Goal: Information Seeking & Learning: Check status

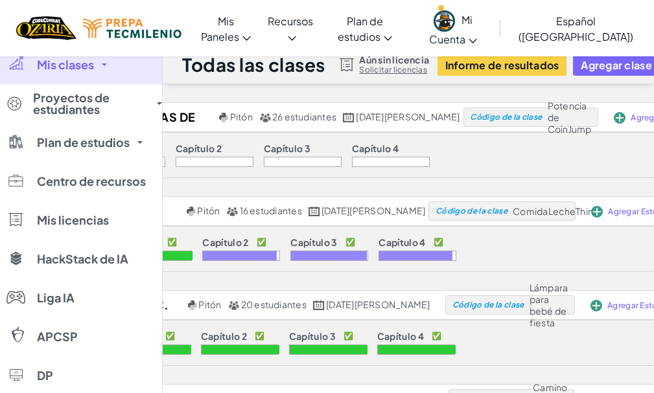
click at [79, 71] on font "Mis clases" at bounding box center [65, 64] width 57 height 15
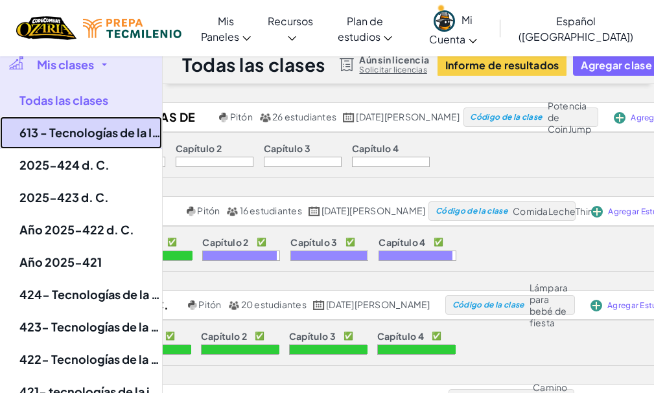
click at [82, 130] on font "613 - Tecnologías de la Información 2025" at bounding box center [134, 132] width 231 height 15
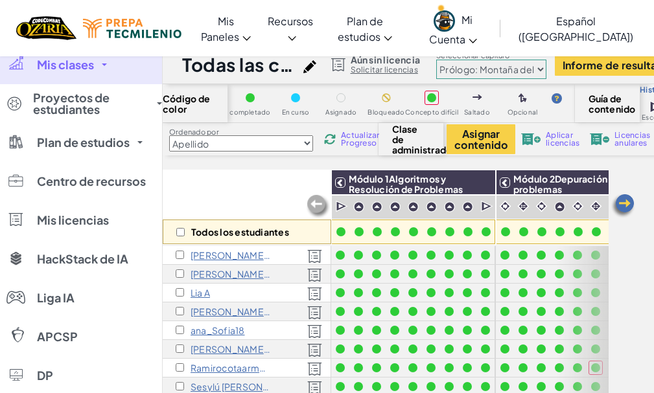
click at [619, 205] on img at bounding box center [623, 206] width 26 height 26
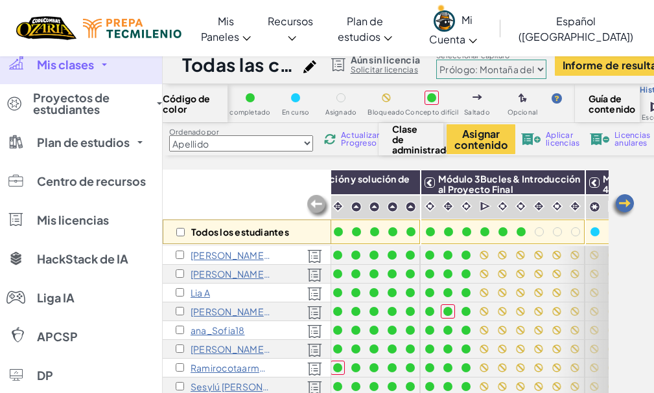
scroll to position [0, 259]
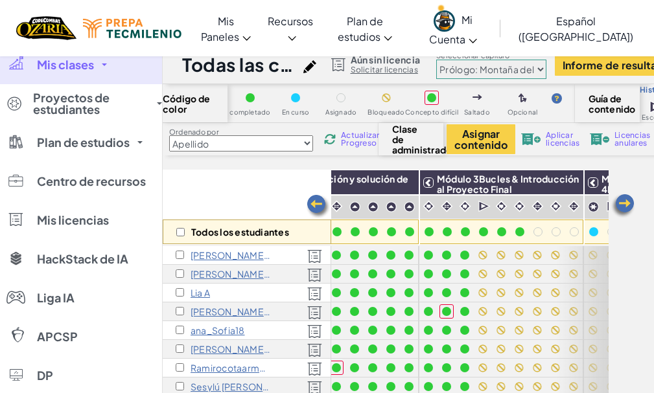
click at [619, 205] on img at bounding box center [623, 206] width 26 height 26
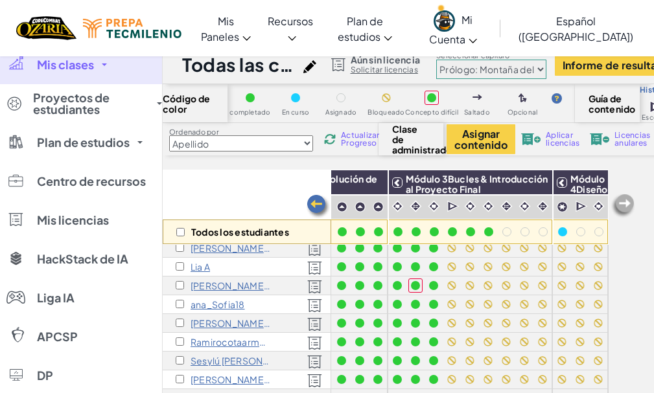
scroll to position [0, 300]
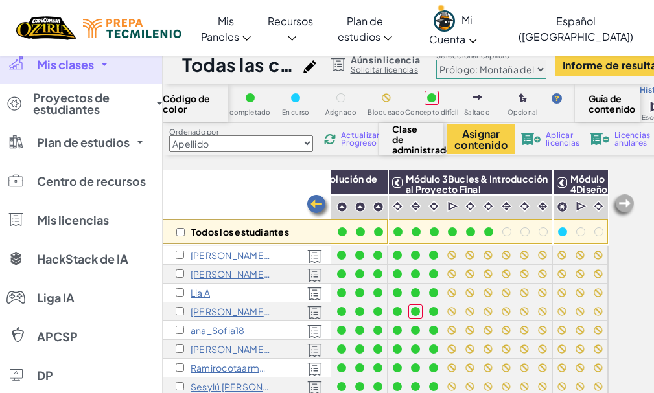
click at [625, 206] on img at bounding box center [623, 206] width 26 height 26
click at [319, 209] on img at bounding box center [318, 207] width 26 height 26
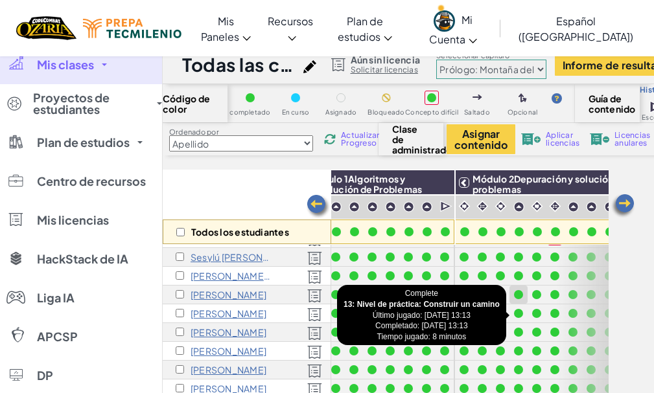
scroll to position [0, 41]
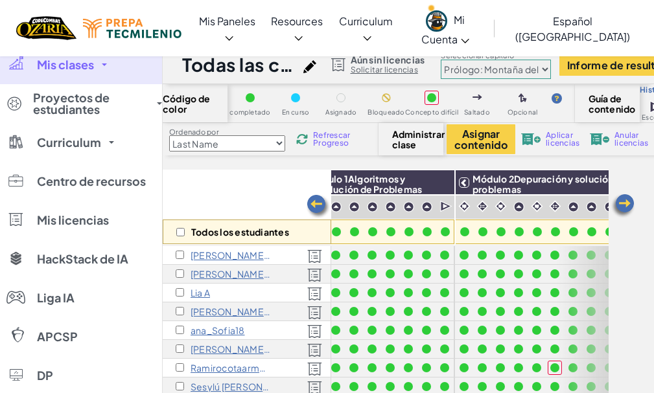
click at [227, 204] on div "Todos los estudiantes" at bounding box center [247, 207] width 168 height 75
click at [314, 211] on img at bounding box center [318, 207] width 26 height 26
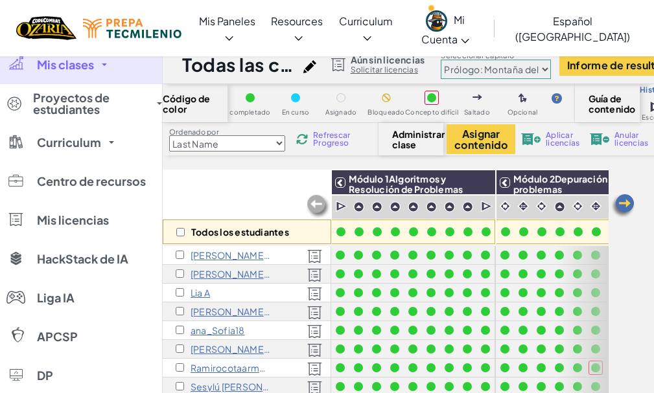
click at [625, 203] on img at bounding box center [623, 206] width 26 height 26
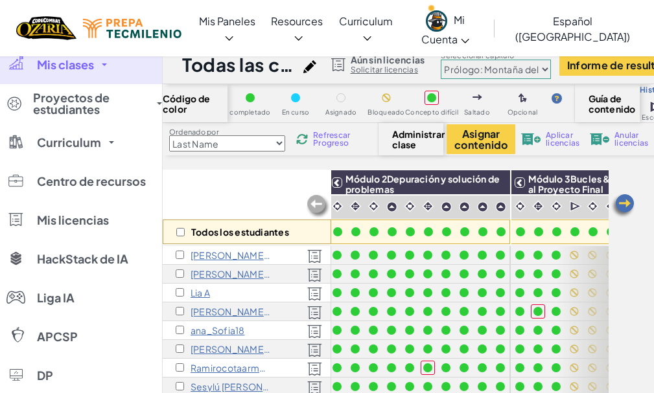
click at [625, 203] on img at bounding box center [623, 206] width 26 height 26
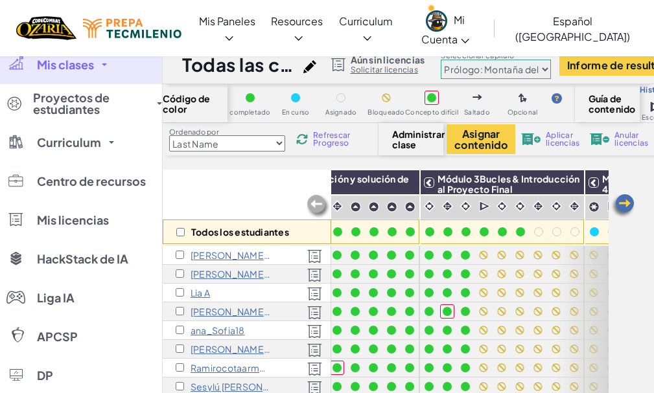
scroll to position [0, 300]
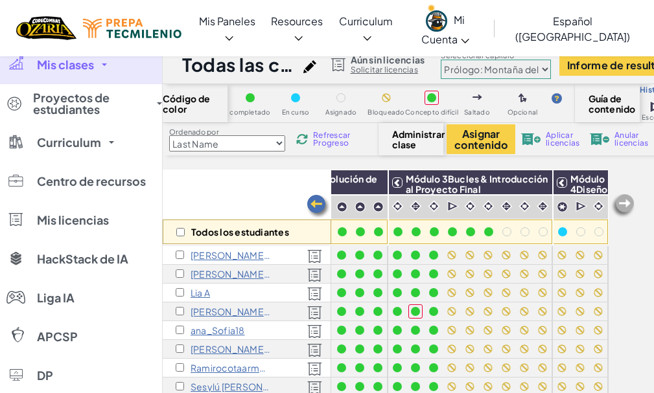
click at [619, 203] on img at bounding box center [623, 206] width 26 height 26
click at [502, 233] on div at bounding box center [506, 231] width 9 height 9
click at [518, 235] on div at bounding box center [525, 232] width 14 height 14
drag, startPoint x: 448, startPoint y: 247, endPoint x: 634, endPoint y: 256, distance: 185.5
click at [634, 256] on div "Todos los estudiantes Módulo 1Algoritmos y Resolución de Problemas Módulo 2Depu…" at bounding box center [408, 293] width 491 height 247
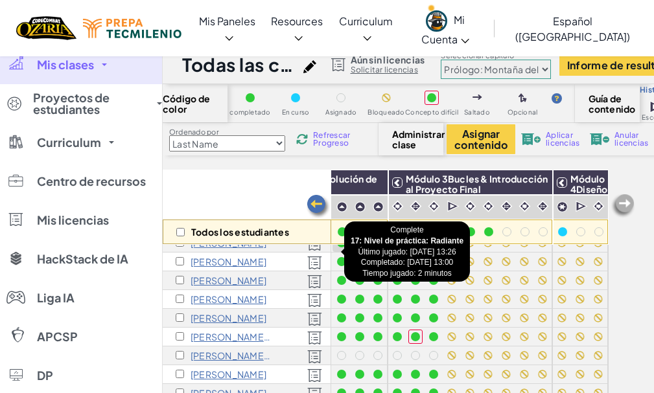
scroll to position [341, 300]
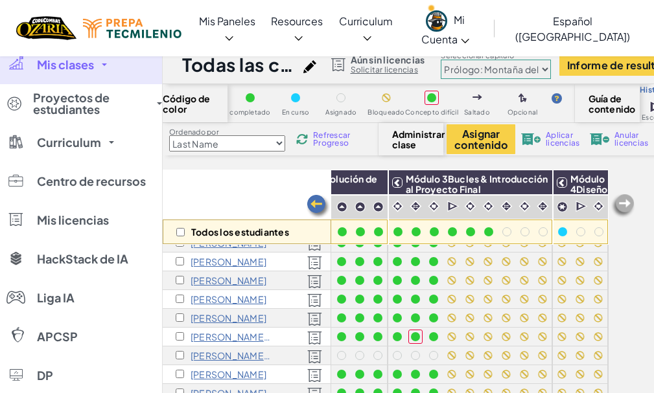
click at [214, 188] on div "Todos los estudiantes" at bounding box center [247, 207] width 168 height 75
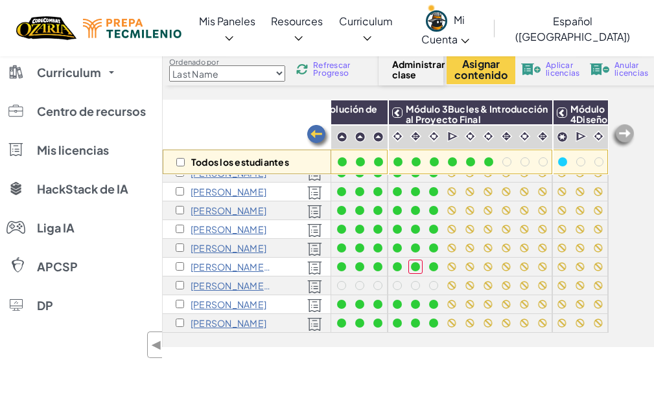
scroll to position [65, 0]
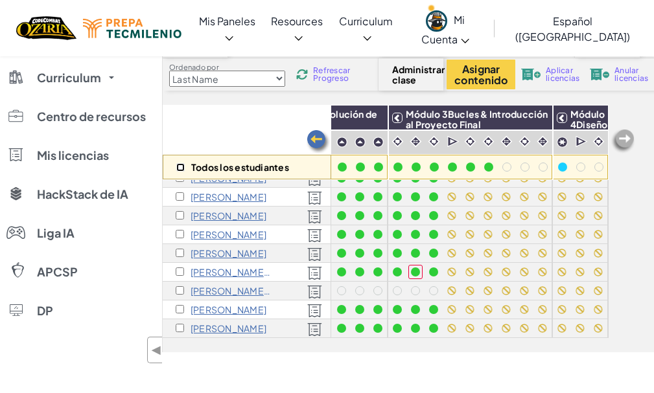
click at [180, 170] on input "checkbox" at bounding box center [180, 167] width 8 height 8
checkbox input "true"
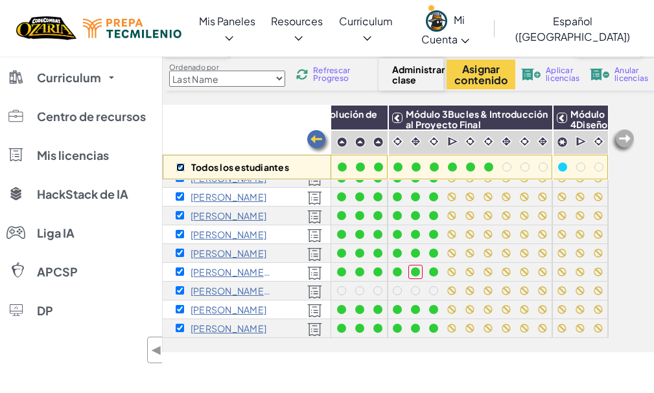
checkbox input "true"
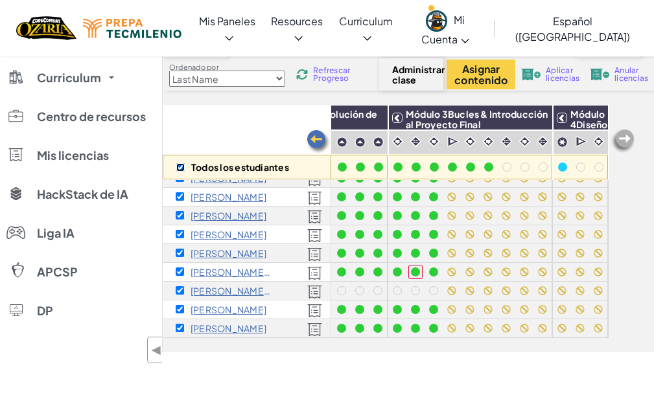
checkbox input "true"
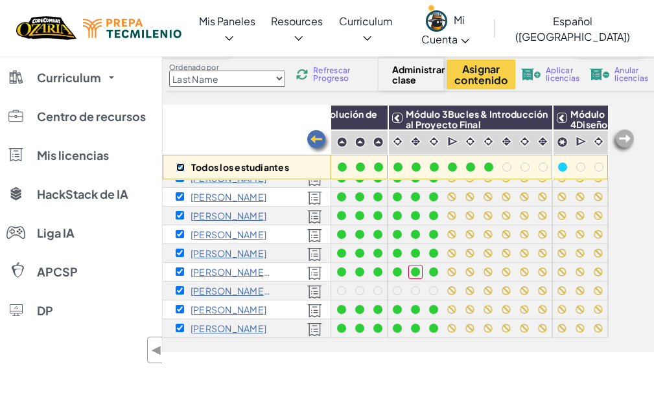
checkbox input "true"
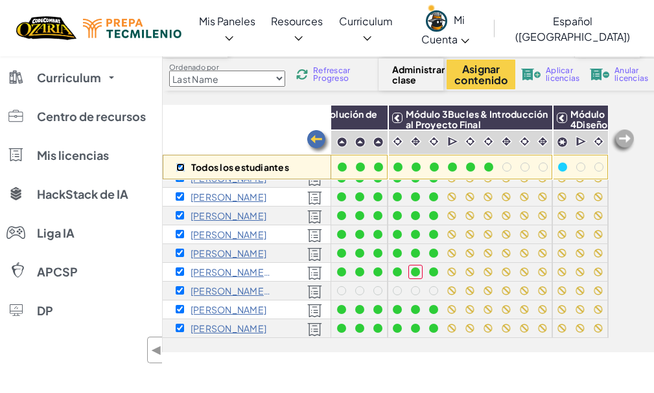
checkbox input "true"
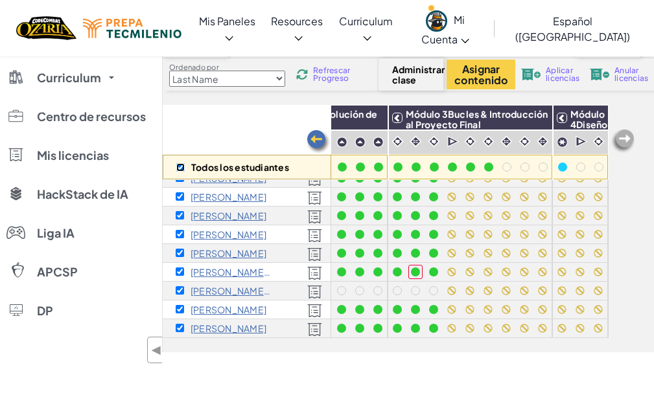
checkbox input "true"
click at [180, 170] on input "checkbox" at bounding box center [180, 167] width 8 height 8
checkbox input "false"
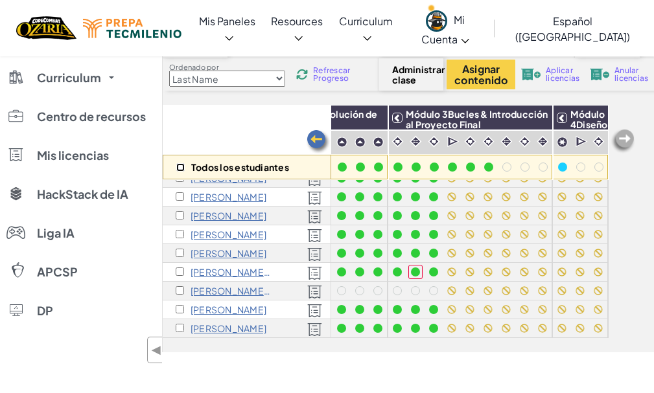
checkbox input "false"
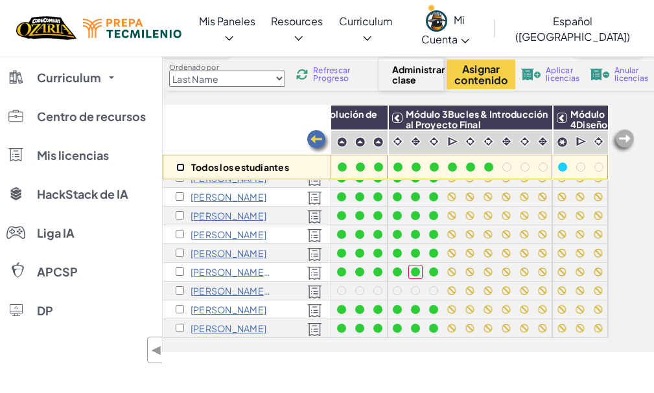
checkbox input "false"
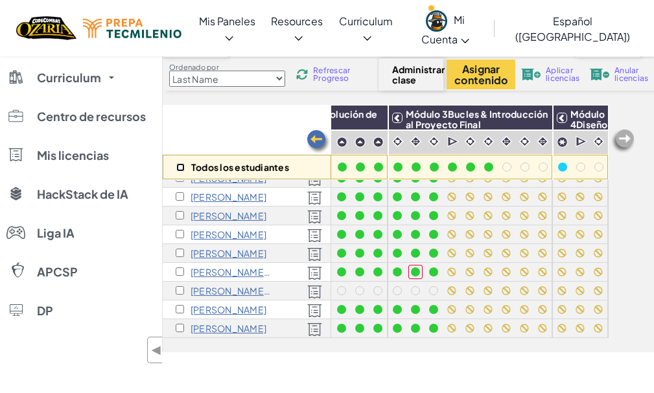
checkbox input "false"
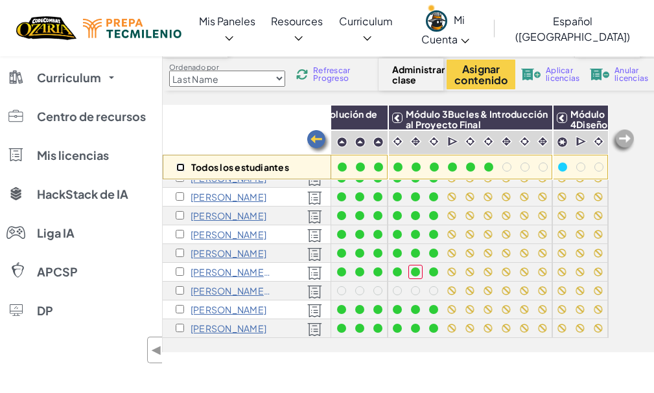
checkbox input "false"
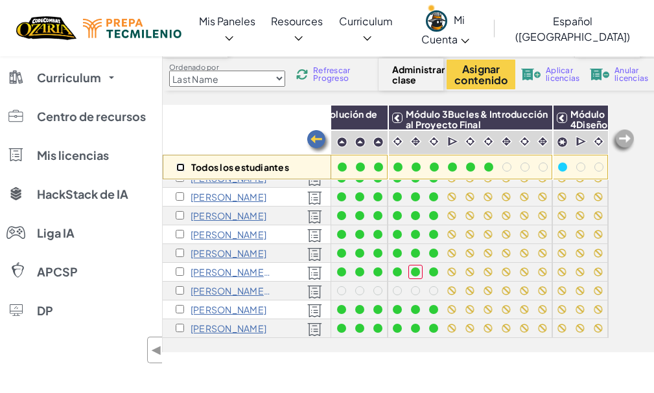
checkbox input "false"
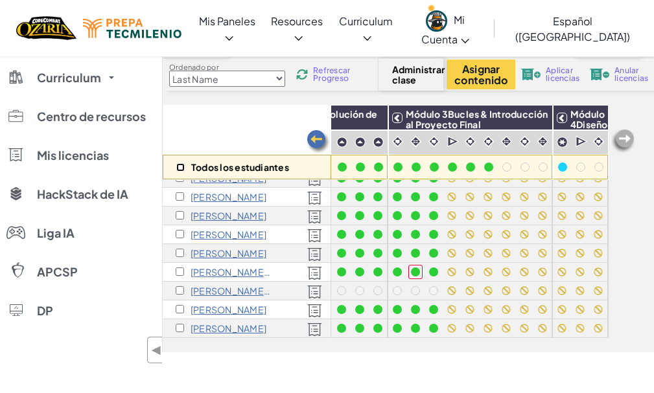
checkbox input "false"
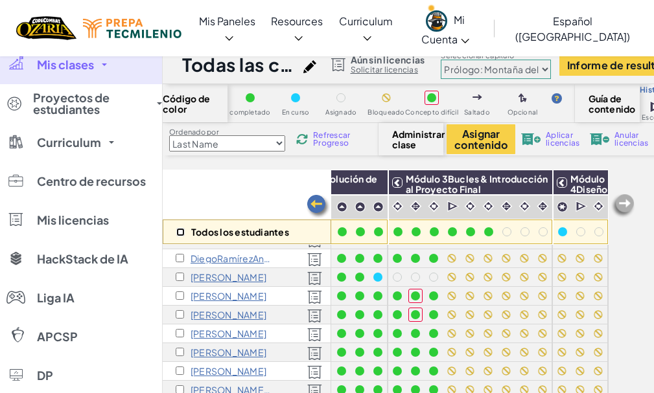
scroll to position [0, 300]
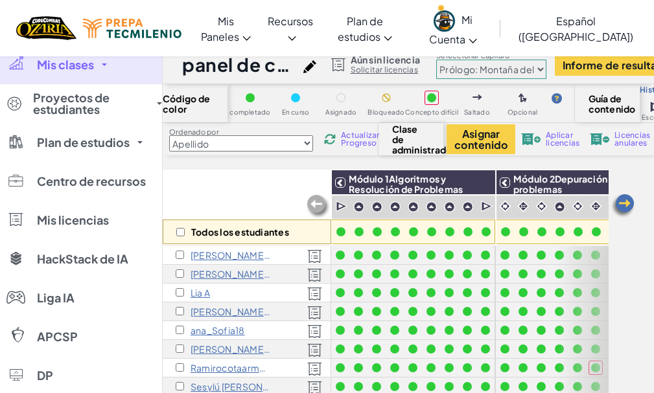
click at [618, 204] on img at bounding box center [623, 206] width 26 height 26
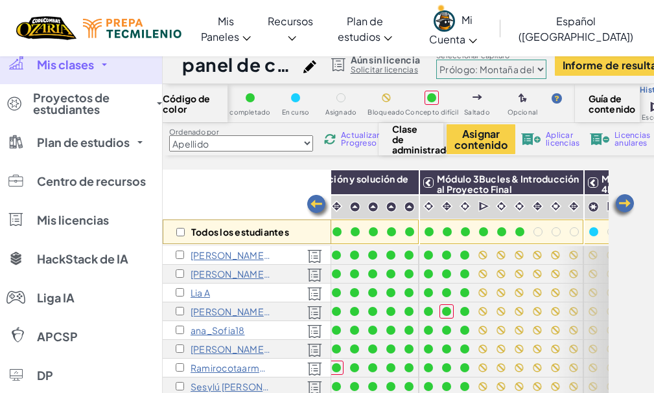
click at [618, 204] on img at bounding box center [623, 206] width 26 height 26
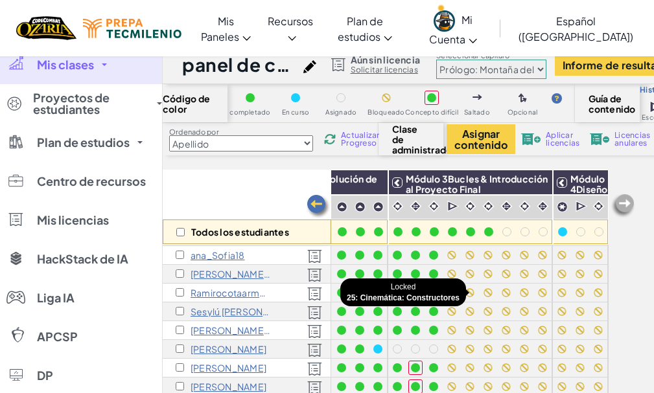
scroll to position [0, 300]
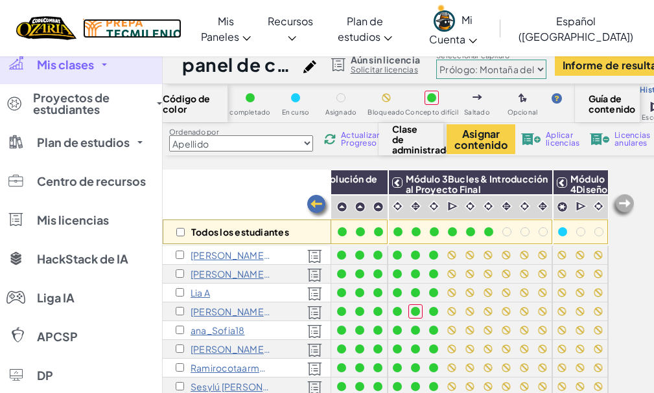
click at [93, 21] on img at bounding box center [132, 28] width 98 height 19
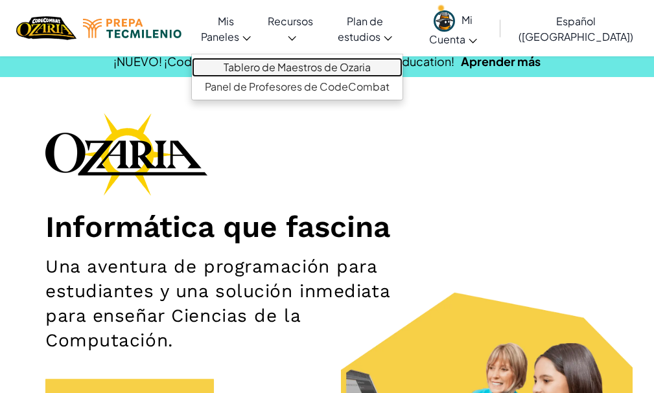
click at [240, 65] on font "Tablero de Maestros de Ozaria" at bounding box center [297, 67] width 147 height 14
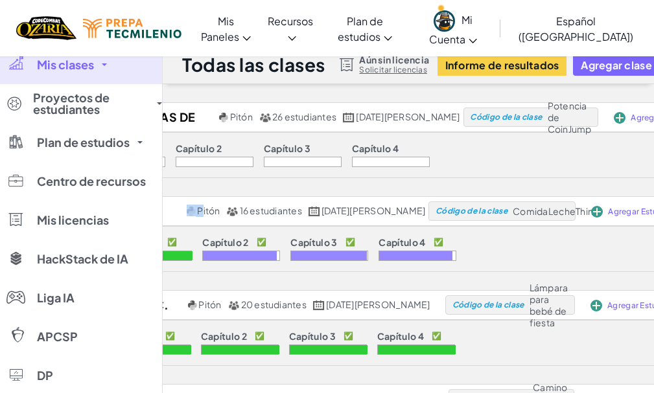
drag, startPoint x: 202, startPoint y: 185, endPoint x: 489, endPoint y: 172, distance: 287.3
drag, startPoint x: 395, startPoint y: 95, endPoint x: 442, endPoint y: 94, distance: 47.3
drag, startPoint x: 357, startPoint y: 97, endPoint x: 522, endPoint y: 90, distance: 165.3
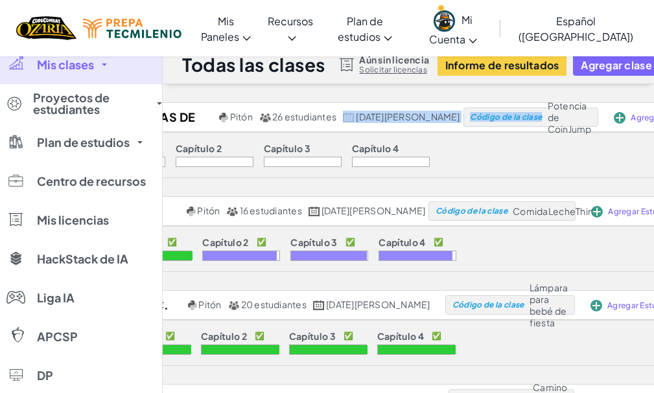
click at [306, 159] on div at bounding box center [303, 162] width 78 height 10
